Goal: Find specific page/section: Find specific page/section

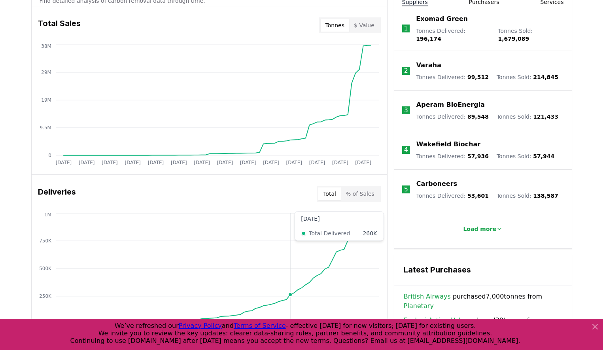
scroll to position [355, 0]
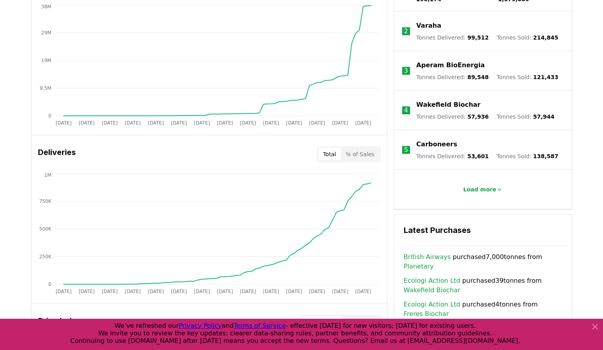
click at [594, 325] on icon at bounding box center [595, 326] width 5 height 5
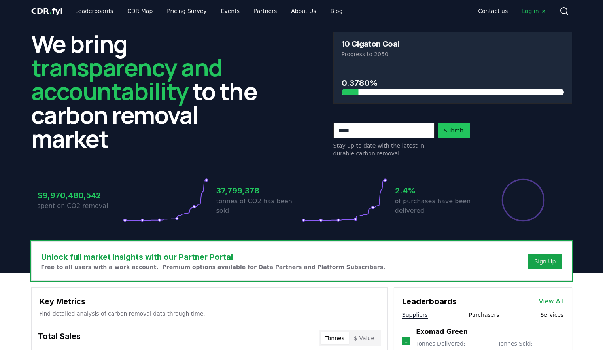
scroll to position [0, 0]
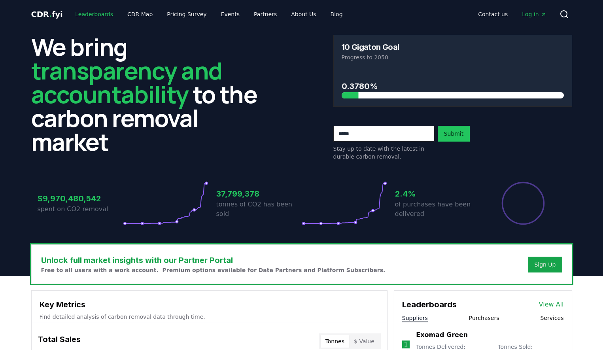
click at [89, 15] on link "Leaderboards" at bounding box center [94, 14] width 51 height 14
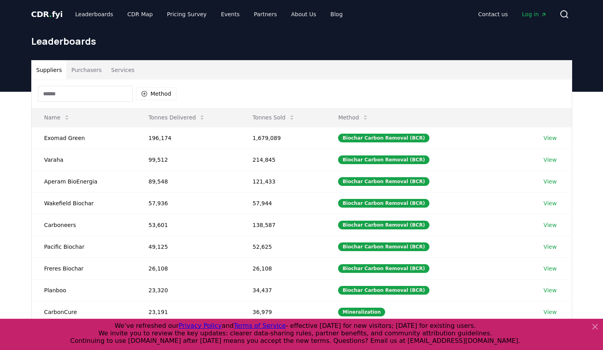
click at [84, 71] on button "Purchasers" at bounding box center [86, 70] width 40 height 19
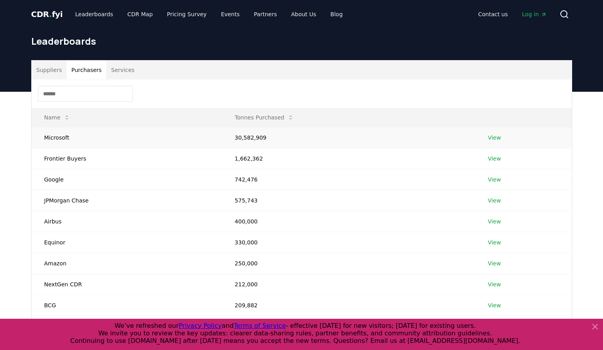
click at [495, 138] on link "View" at bounding box center [494, 138] width 13 height 8
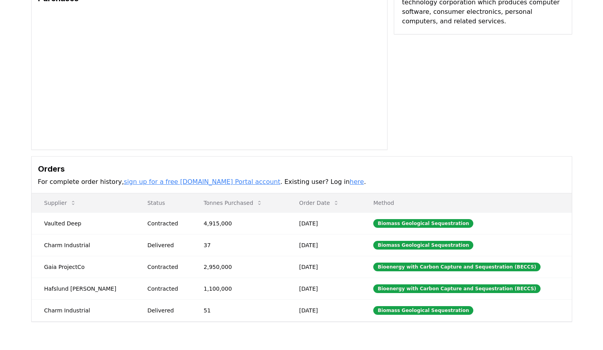
scroll to position [158, 0]
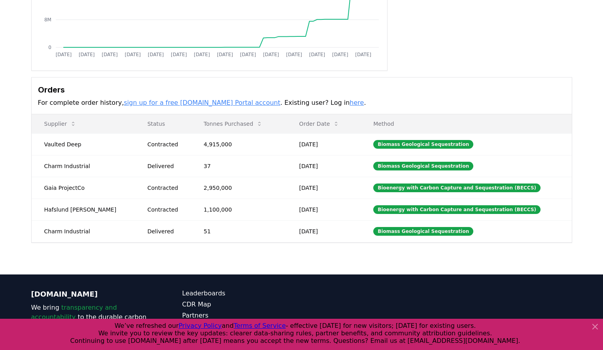
click at [596, 325] on icon at bounding box center [594, 326] width 9 height 9
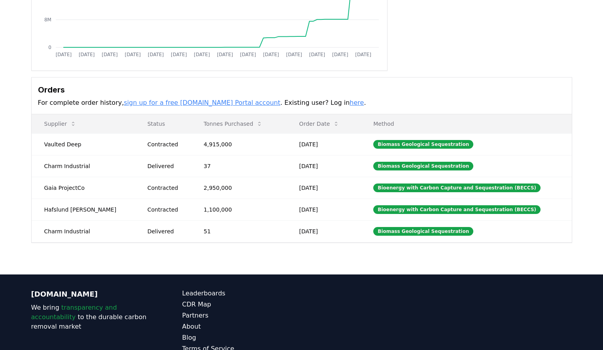
click at [350, 102] on link "here" at bounding box center [357, 103] width 14 height 8
